Goal: Find specific page/section: Find specific page/section

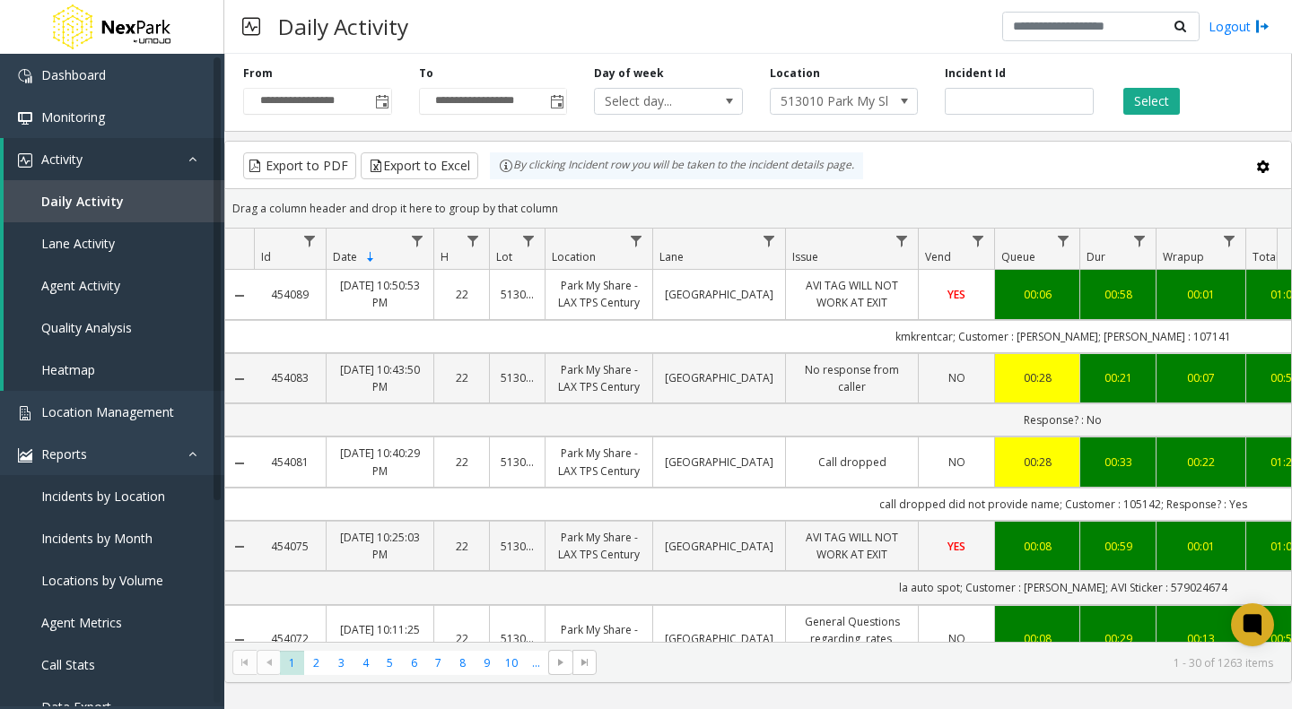
click at [903, 101] on span at bounding box center [904, 101] width 14 height 14
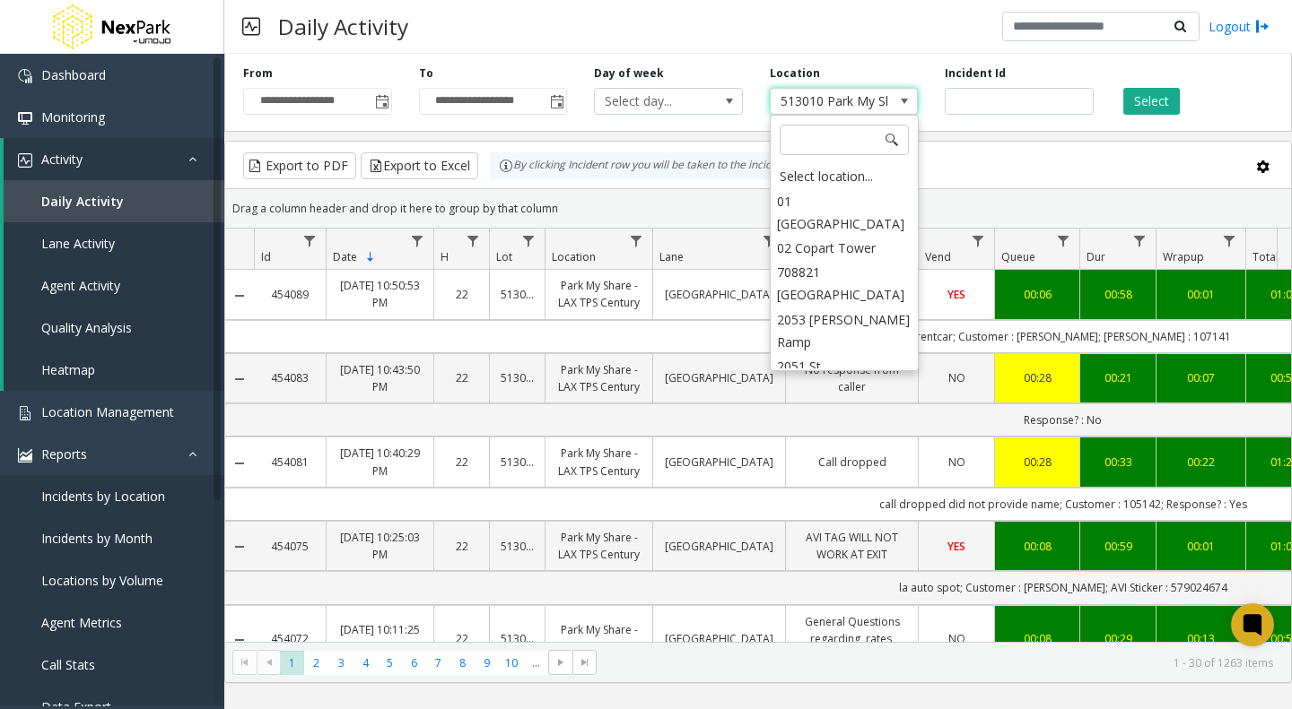
scroll to position [1684, 0]
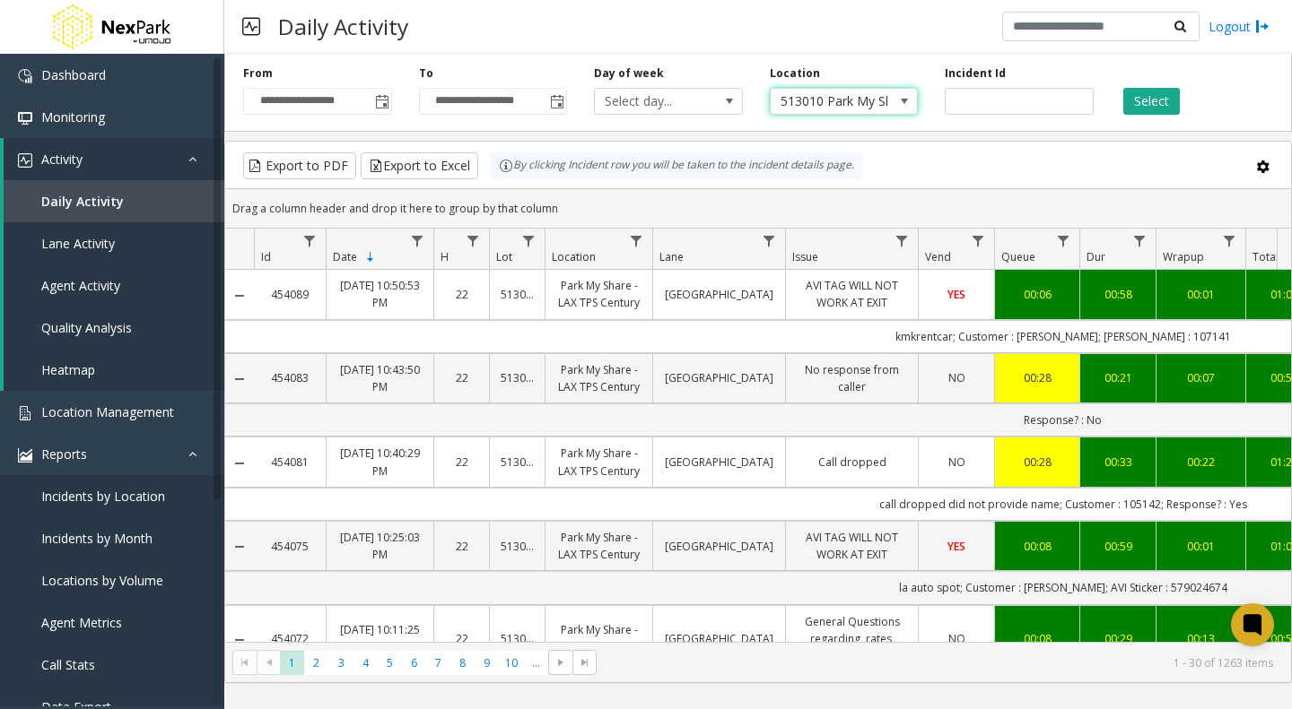
click at [807, 109] on span "513010 Park My Share - LAX TPS Century" at bounding box center [829, 101] width 118 height 25
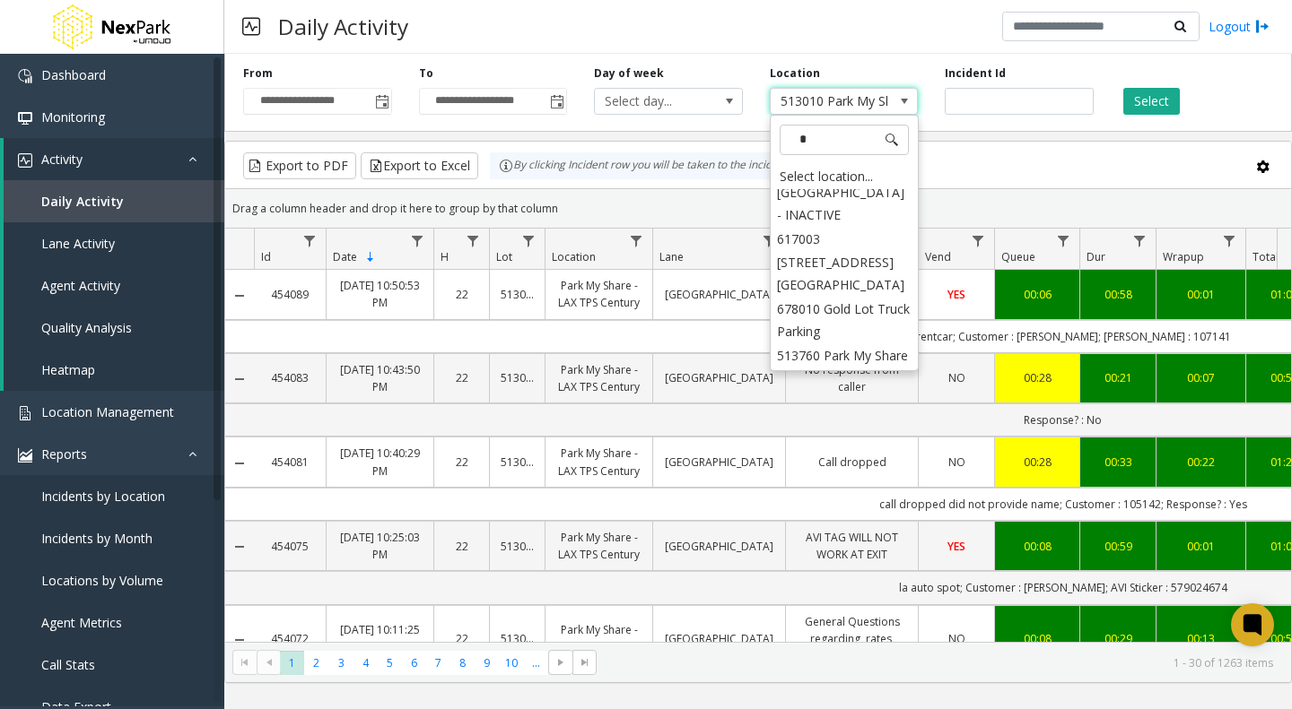
scroll to position [1068, 0]
type input "****"
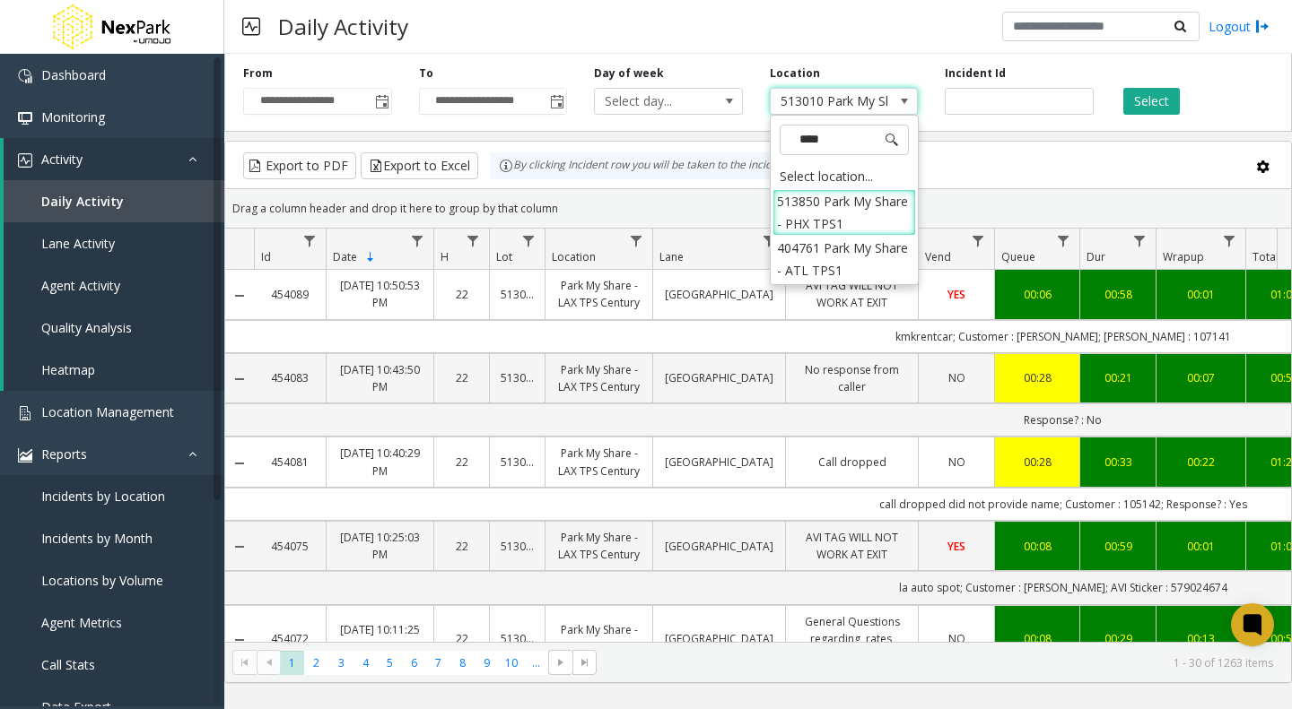
click at [824, 212] on li "513850 Park My Share - PHX TPS1" at bounding box center [844, 212] width 144 height 47
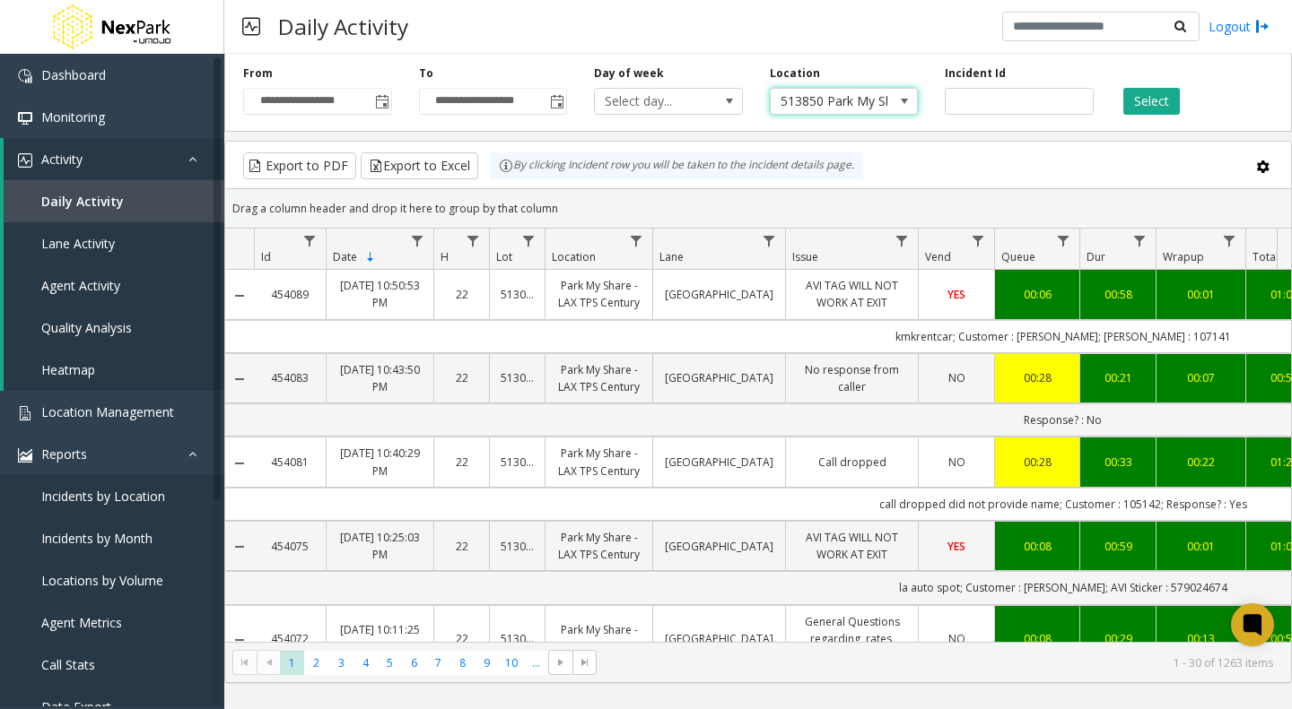
click at [1153, 98] on button "Select" at bounding box center [1151, 101] width 57 height 27
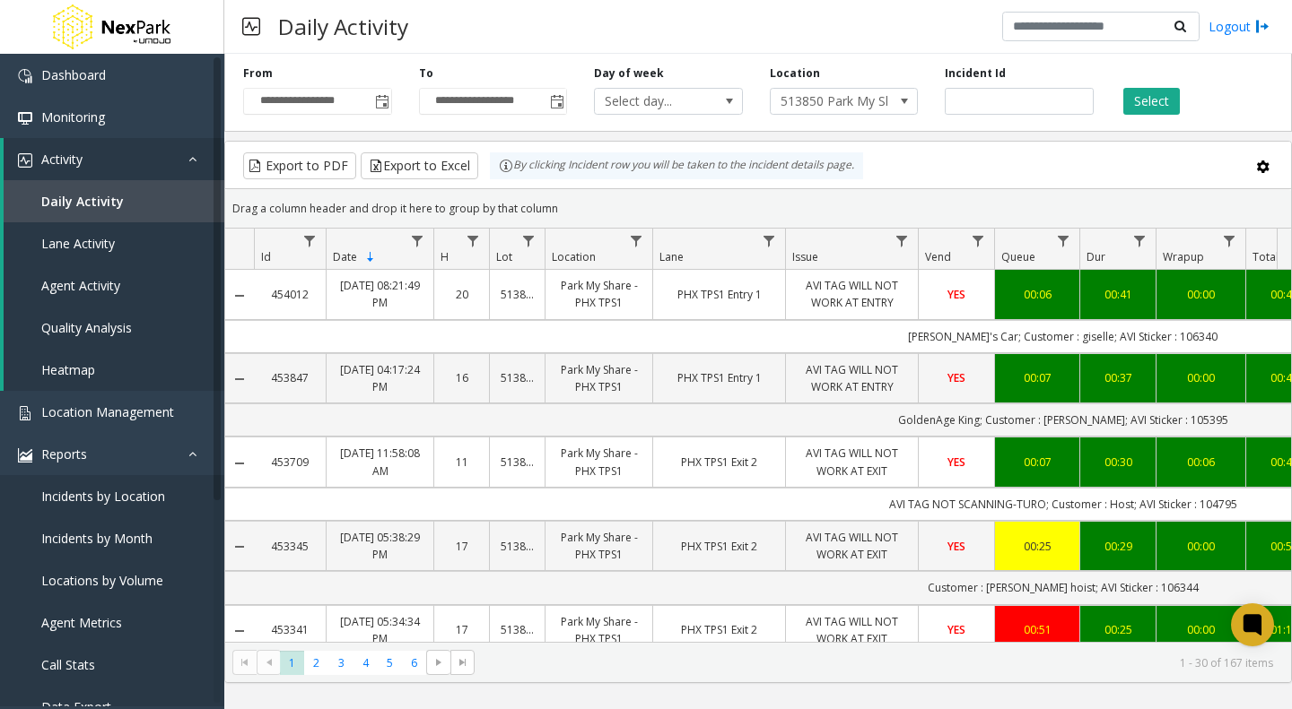
click at [850, 95] on span "513850 Park My Share - PHX TPS1" at bounding box center [829, 101] width 118 height 25
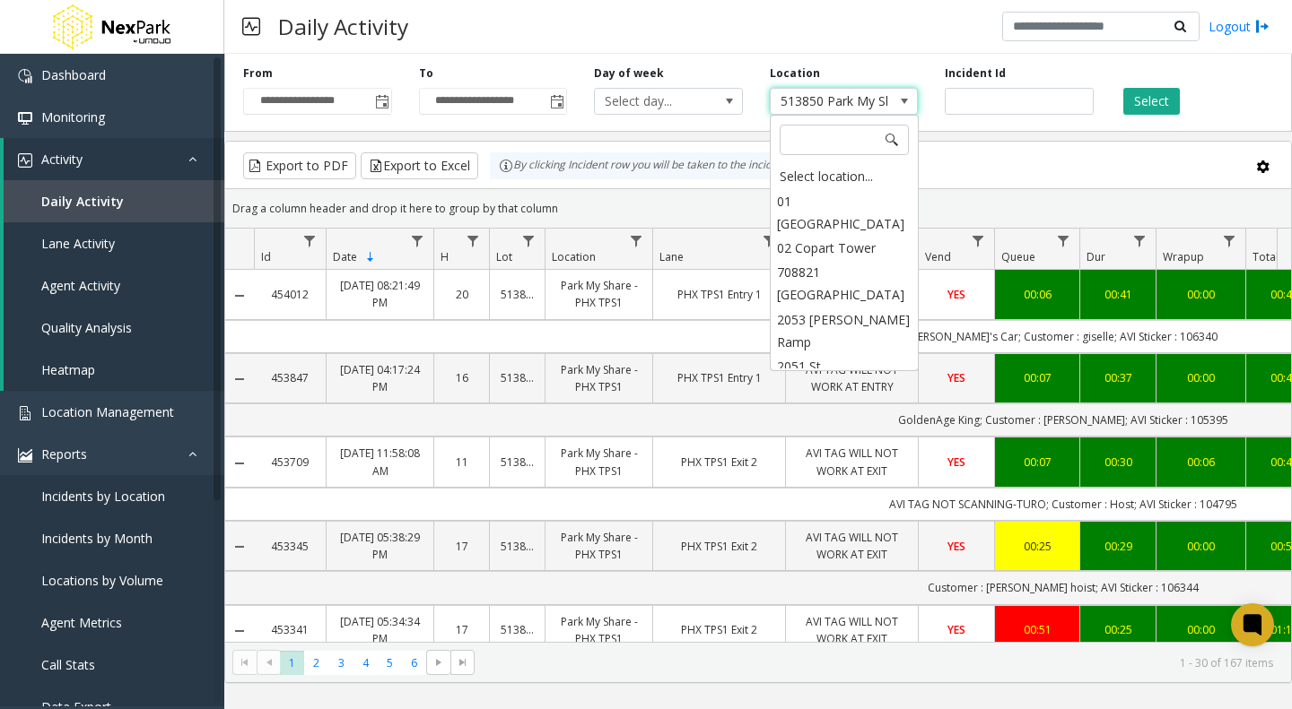
scroll to position [2302, 0]
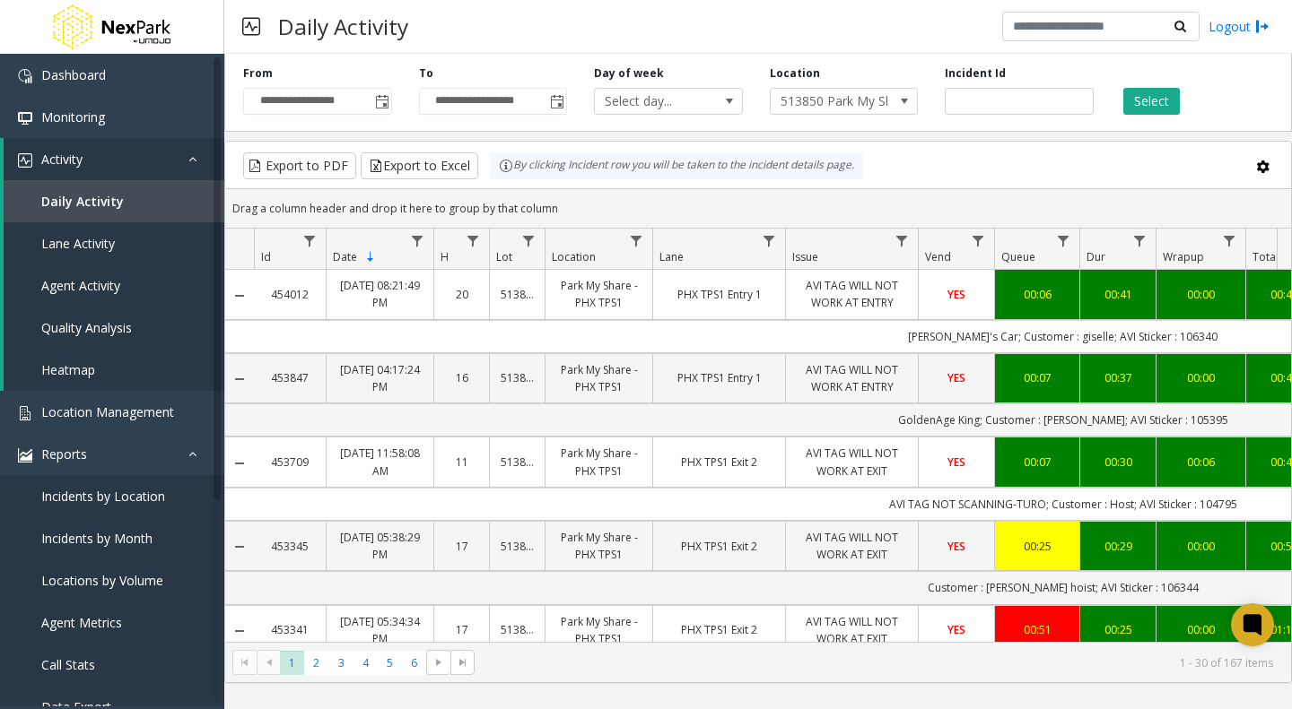
click at [834, 96] on span "513850 Park My Share - PHX TPS1" at bounding box center [829, 101] width 118 height 25
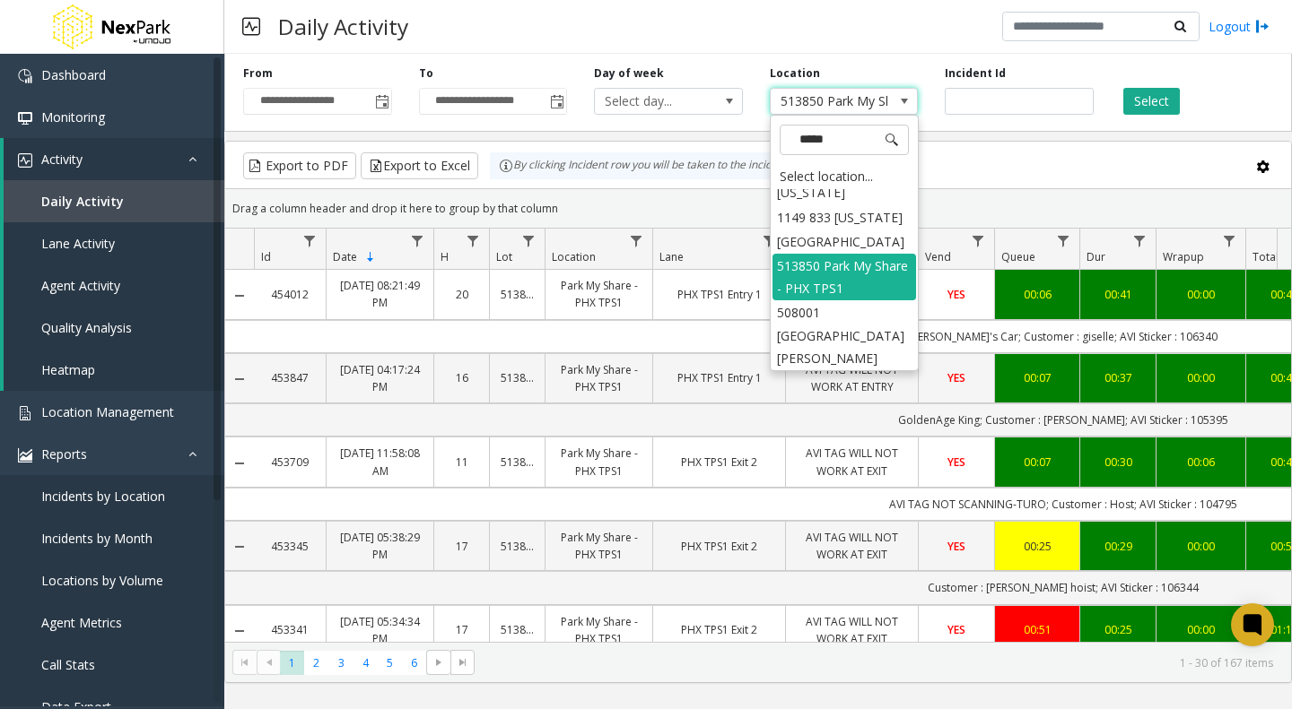
type input "******"
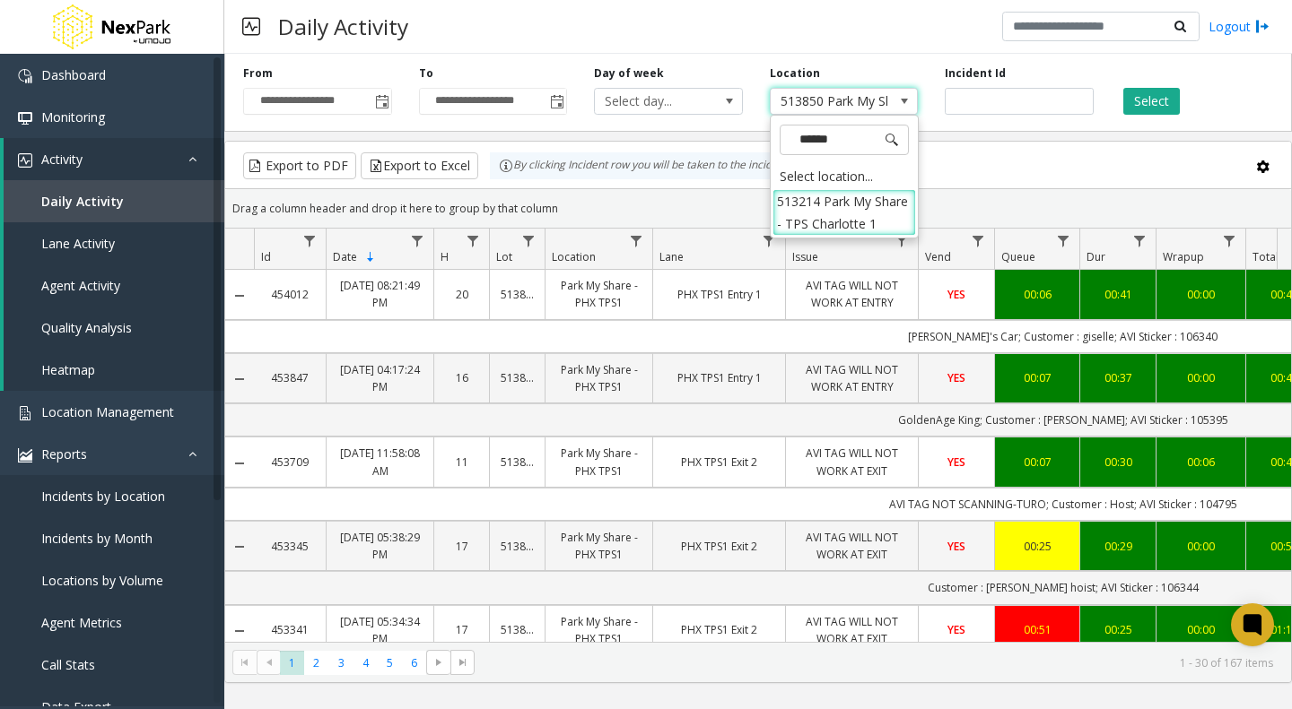
scroll to position [0, 0]
click at [823, 201] on li "513214 Park My Share - TPS Charlotte 1" at bounding box center [844, 212] width 144 height 47
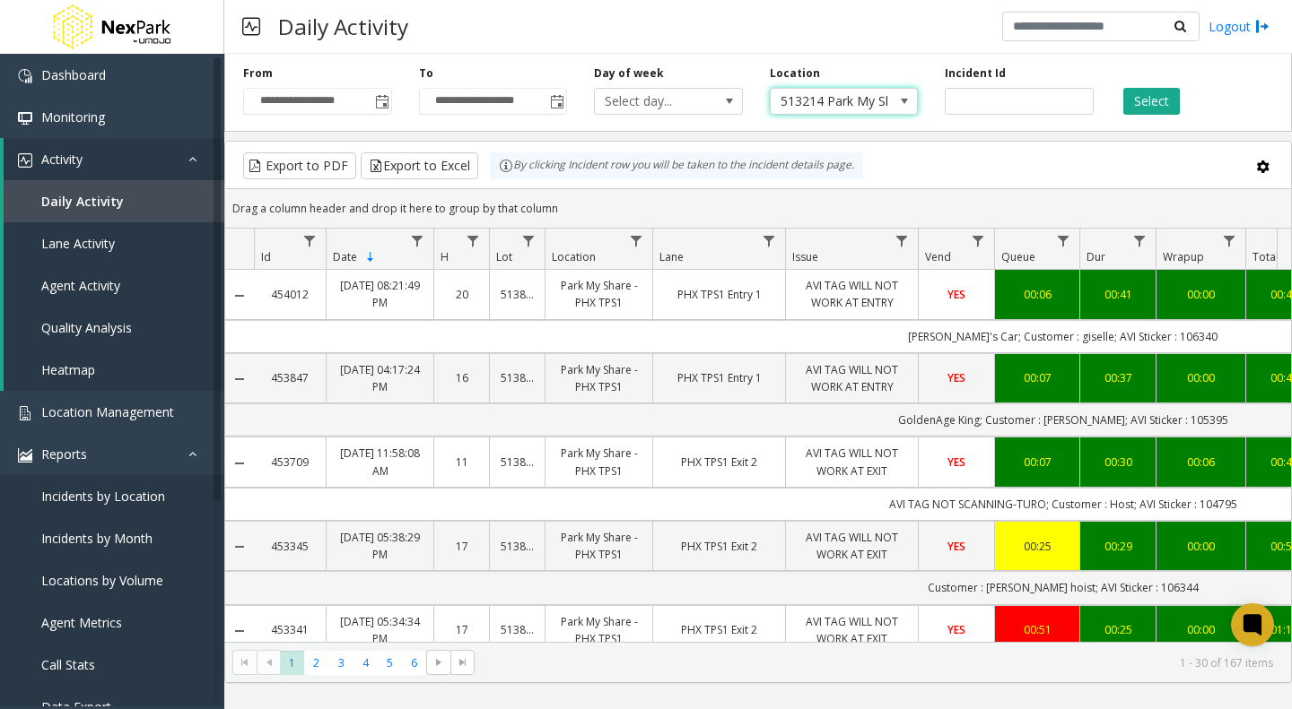
click at [1141, 96] on button "Select" at bounding box center [1151, 101] width 57 height 27
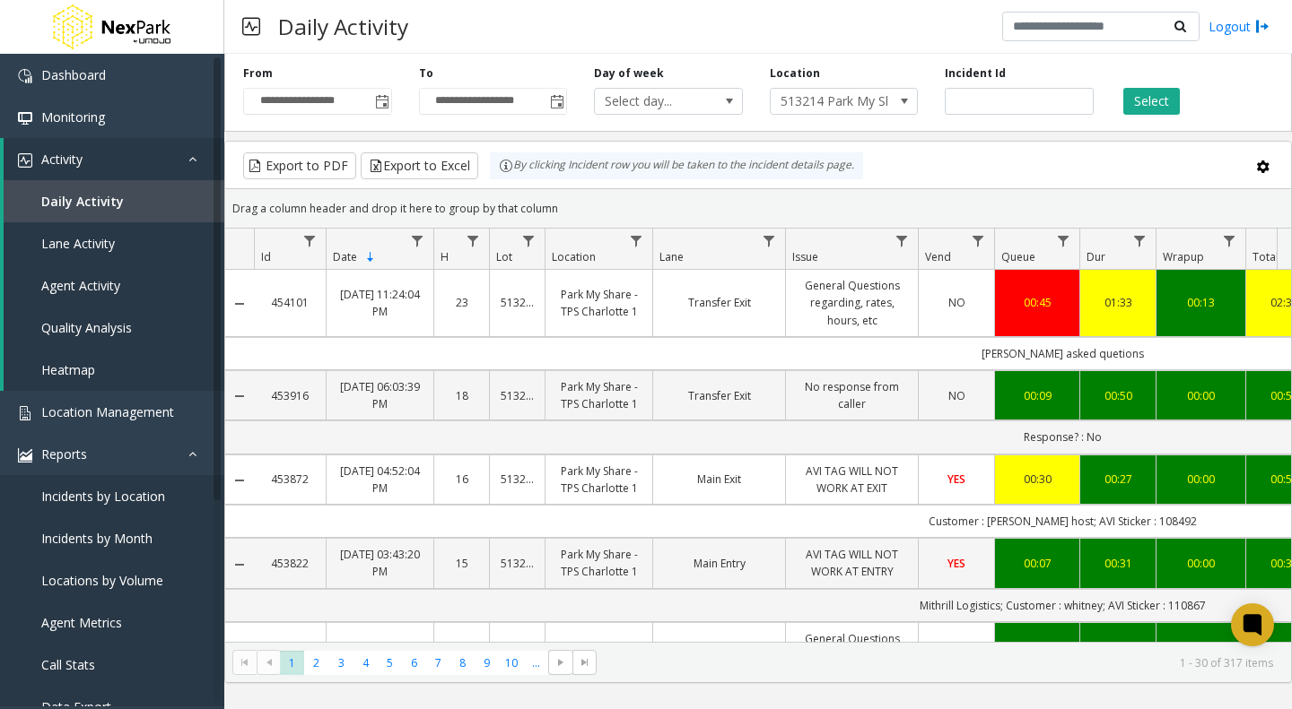
click at [843, 99] on span "513214 Park My Share - TPS Charlotte 1" at bounding box center [829, 101] width 118 height 25
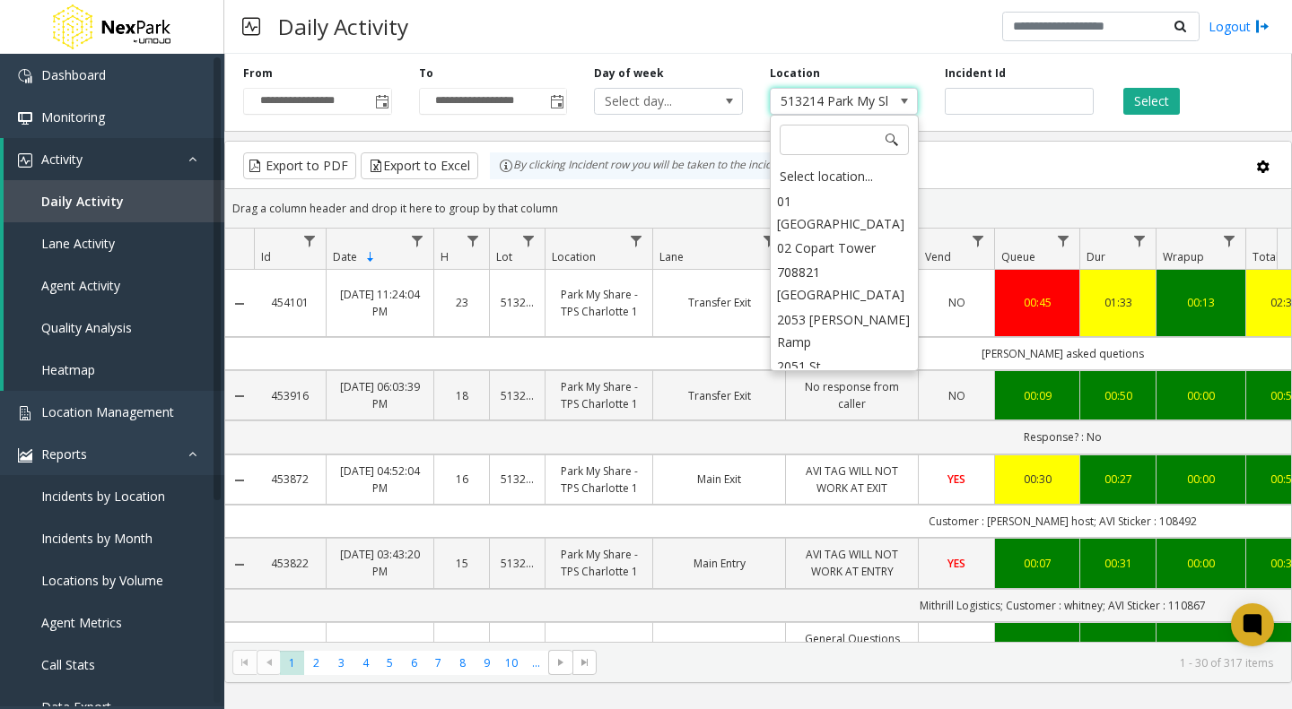
scroll to position [2887, 0]
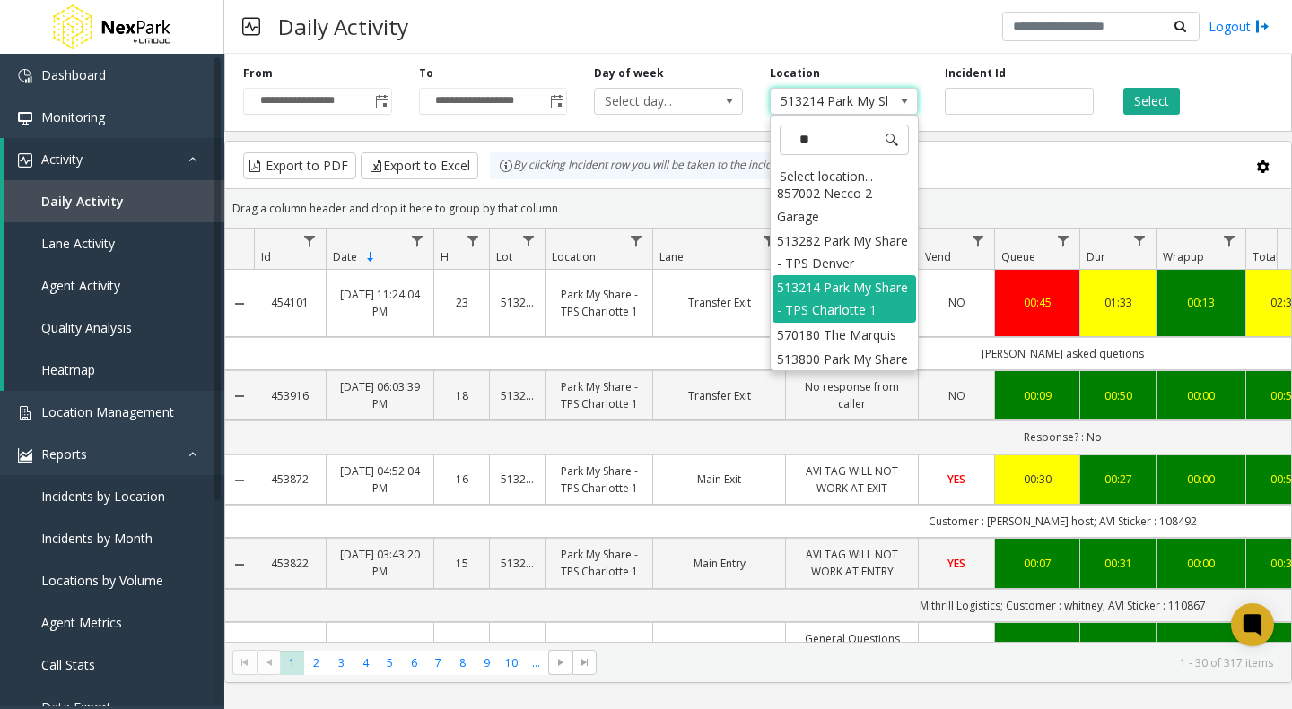
type input "***"
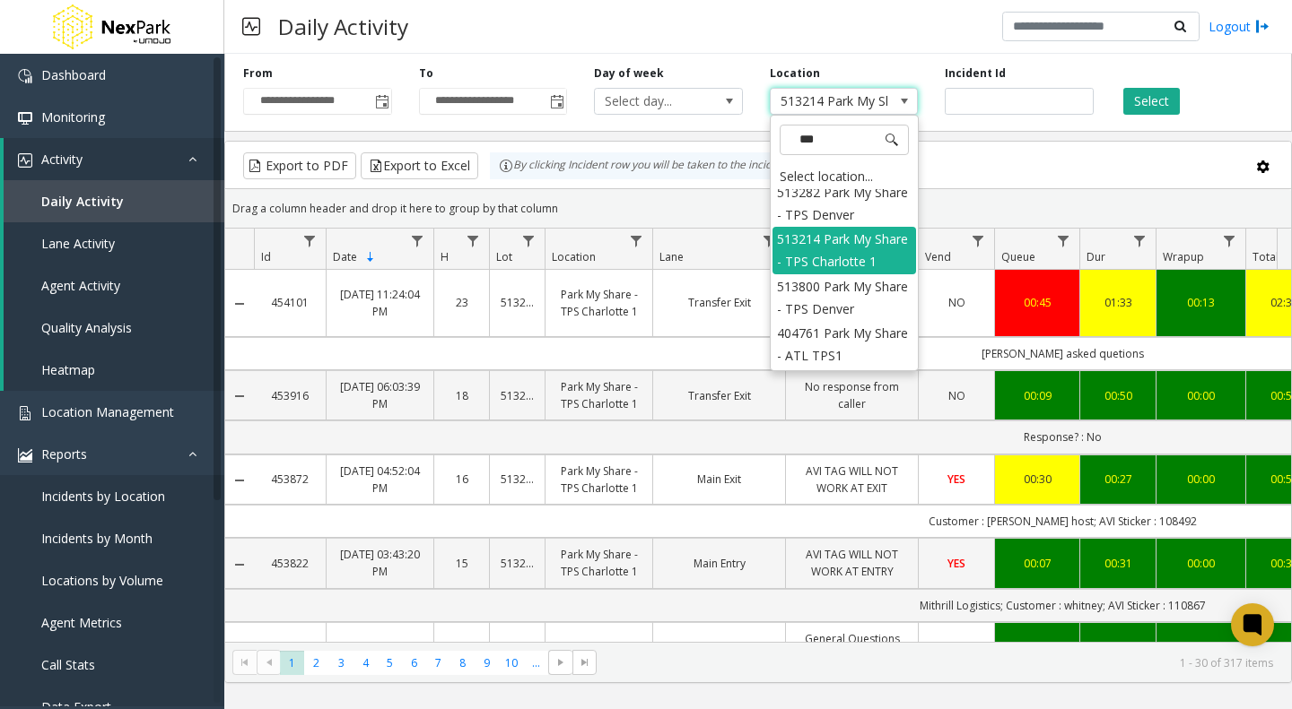
scroll to position [170, 0]
click at [823, 227] on li "513282 Park My Share - TPS Denver" at bounding box center [844, 203] width 144 height 47
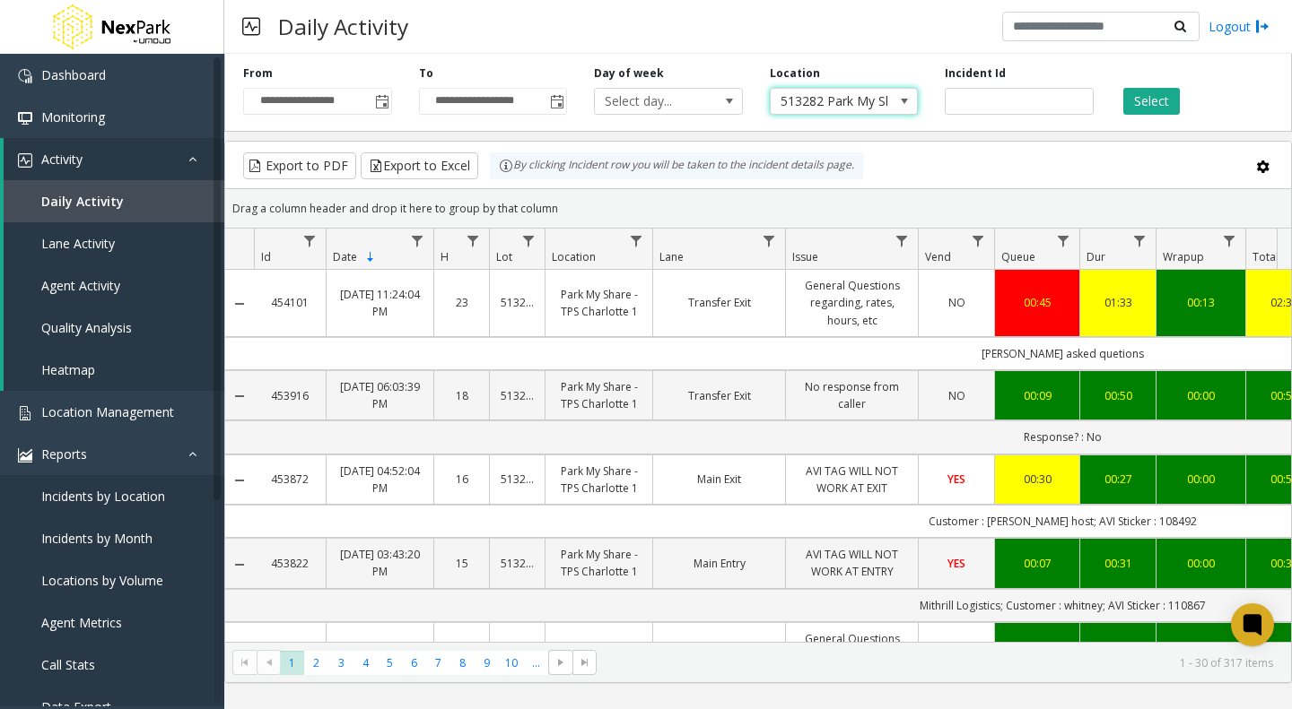
click at [830, 100] on span "513282 Park My Share - TPS Denver" at bounding box center [829, 101] width 118 height 25
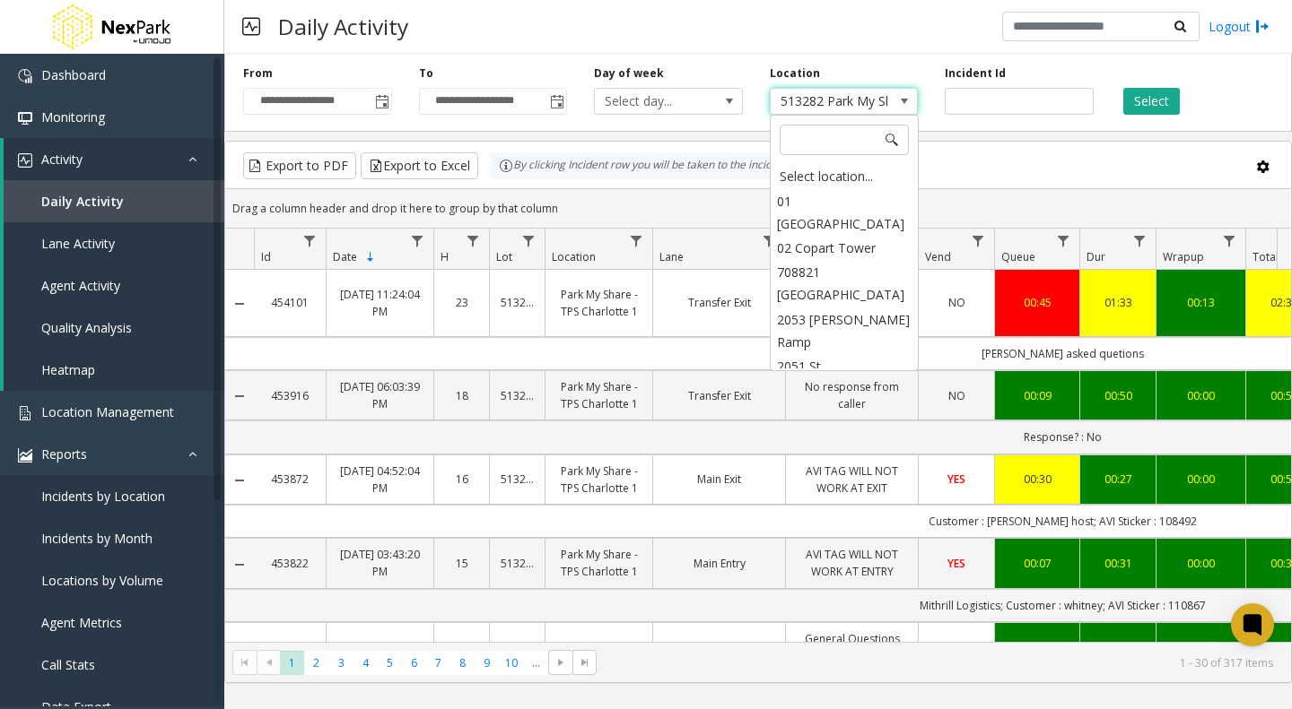
scroll to position [2816, 0]
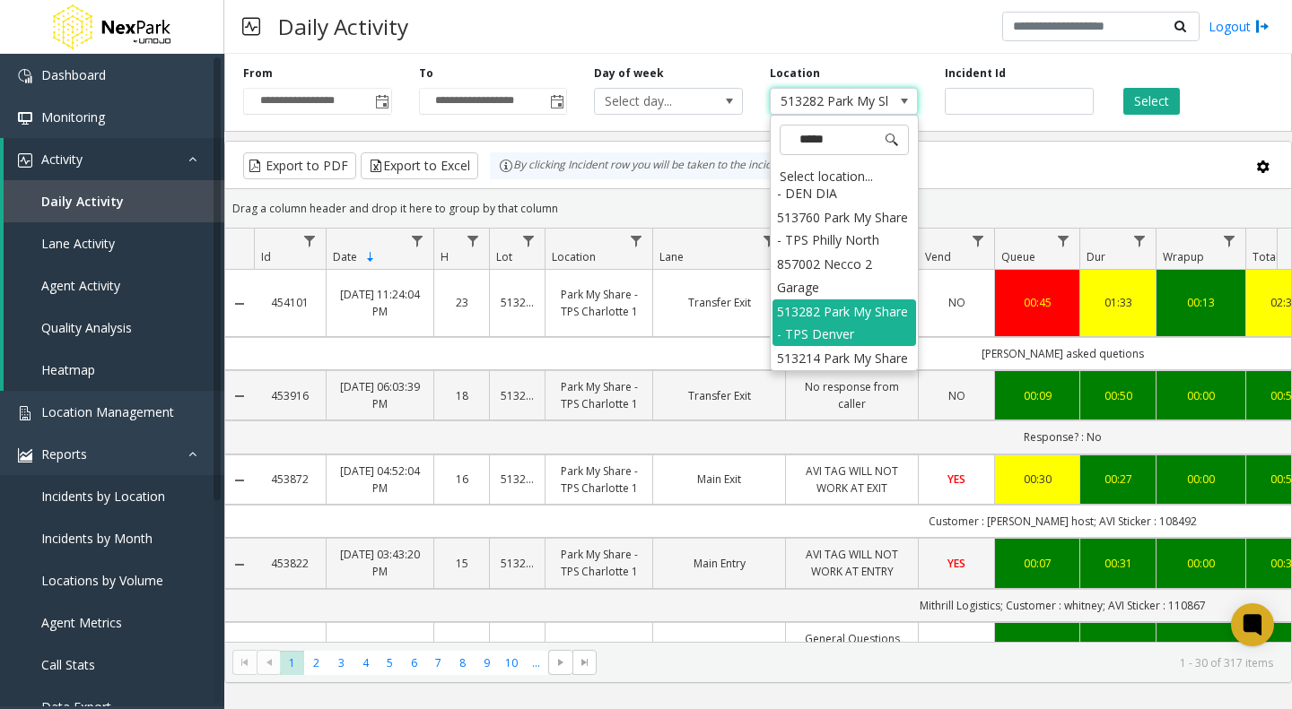
type input "******"
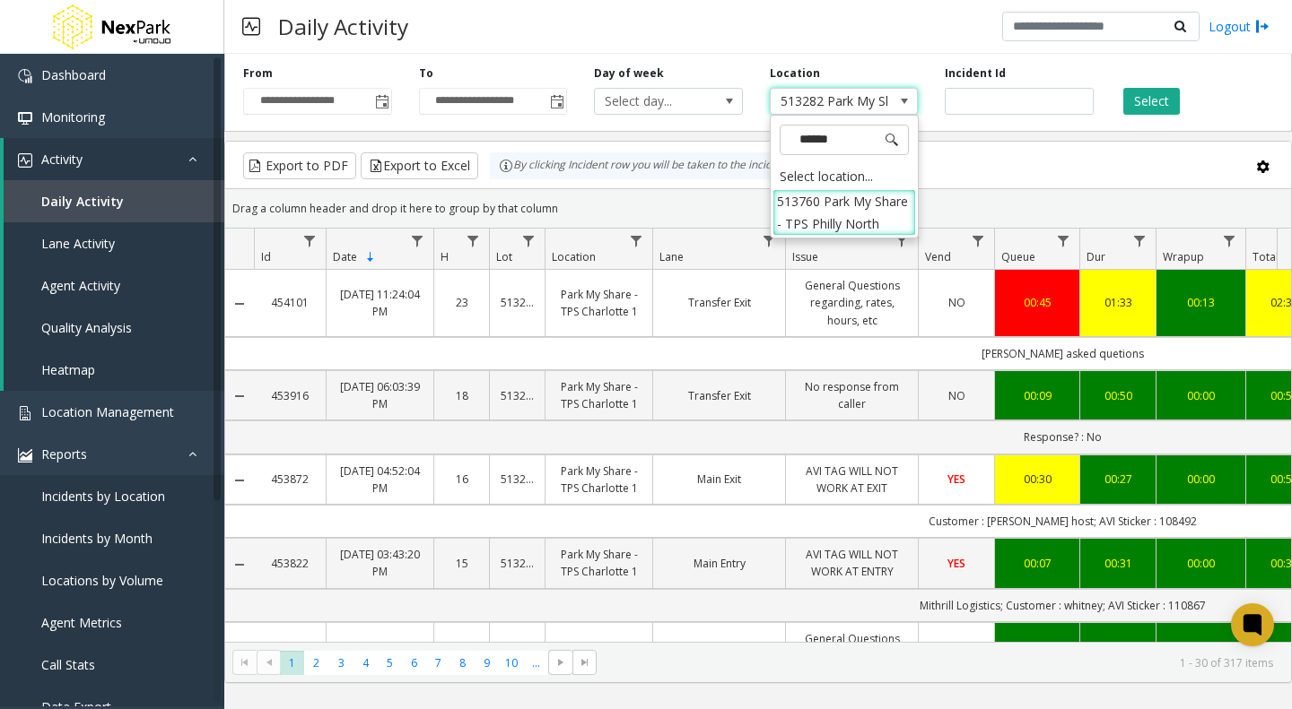
scroll to position [0, 0]
click at [823, 211] on li "513760 Park My Share - TPS Philly North" at bounding box center [844, 212] width 144 height 47
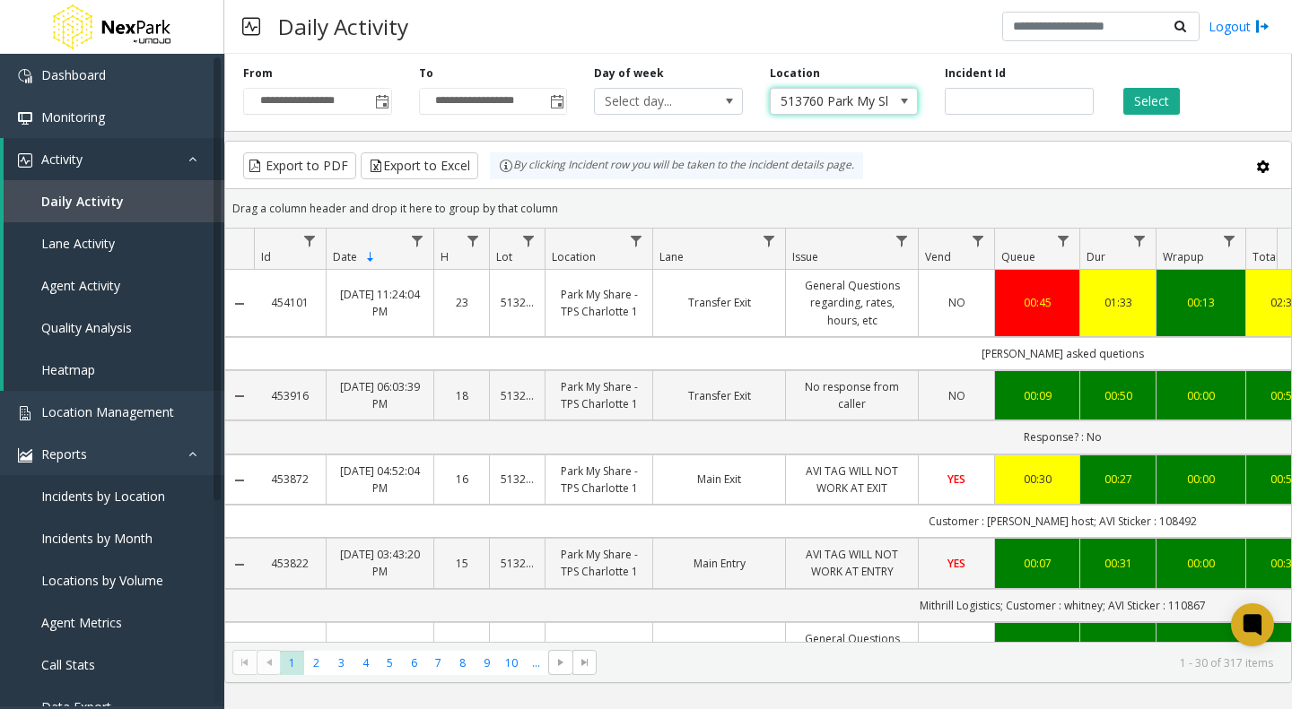
click at [1142, 100] on button "Select" at bounding box center [1151, 101] width 57 height 27
